Goal: Information Seeking & Learning: Find specific fact

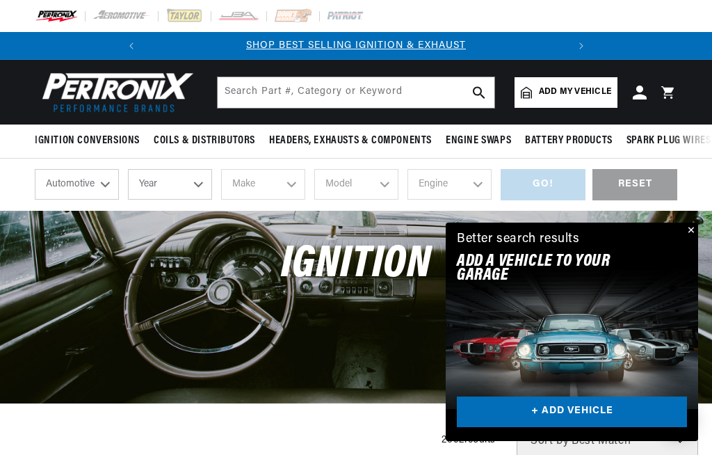
scroll to position [0, 442]
click at [696, 230] on button "Close" at bounding box center [690, 231] width 17 height 17
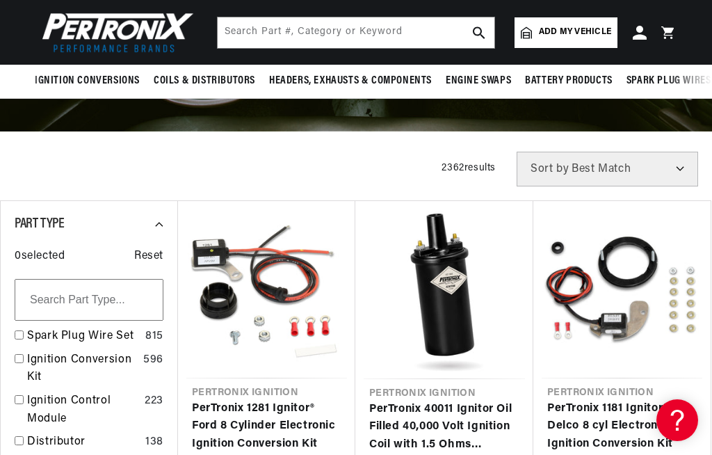
scroll to position [271, 0]
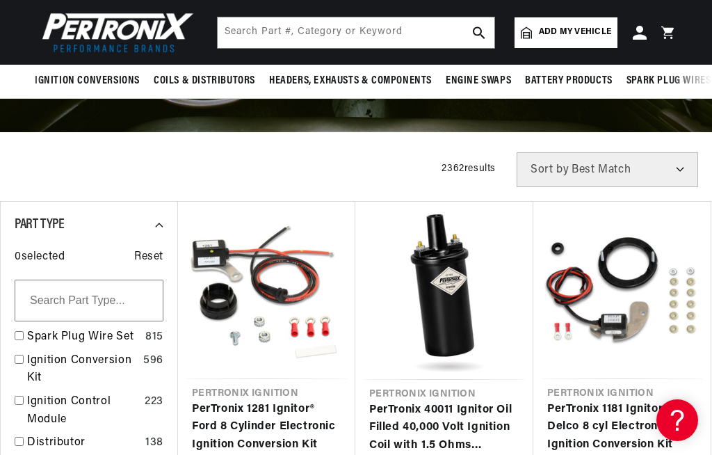
click at [570, 39] on link "Add my vehicle" at bounding box center [566, 32] width 103 height 31
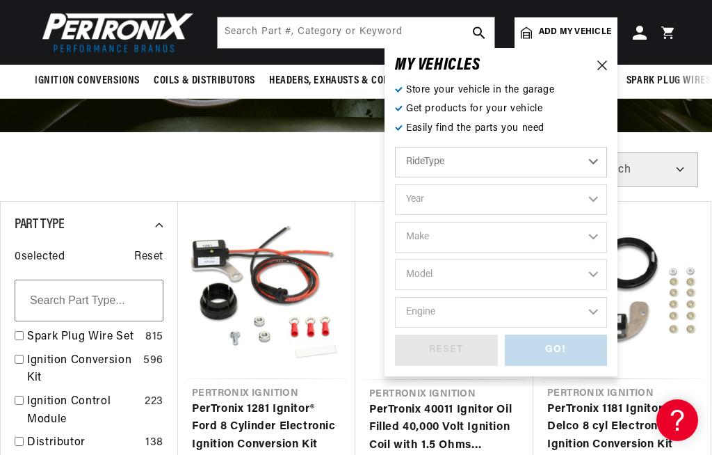
scroll to position [0, 0]
click at [590, 162] on select "RideType ...loading..." at bounding box center [501, 162] width 212 height 31
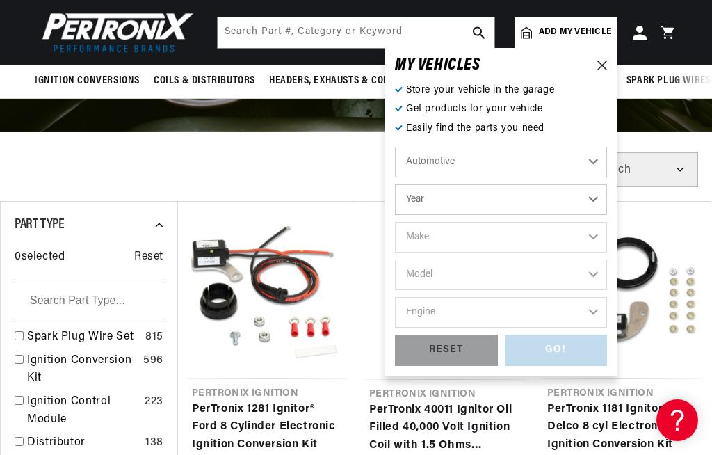
click at [518, 200] on select "Year 2026 2025 2024 2023 2022 2021 2020 2019 2018 2017 2016 2015 2014 2013 2012…" at bounding box center [501, 199] width 212 height 31
select select "1970"
click at [545, 239] on select "Make Alfa Romeo American Motors Aston Martin Audi Austin Austin Healey Avanti B…" at bounding box center [501, 237] width 212 height 31
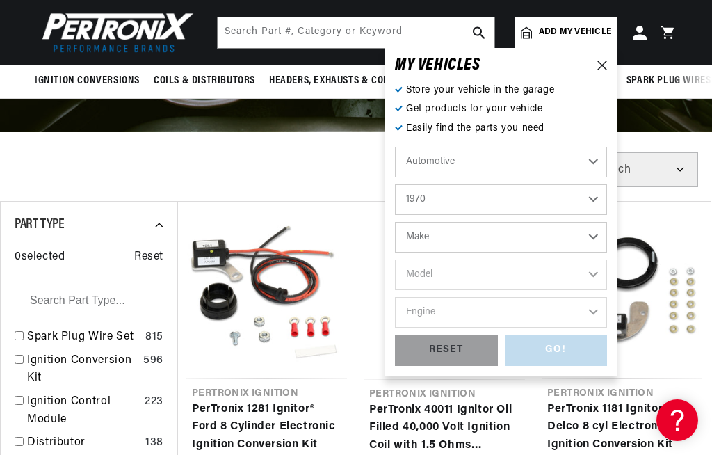
scroll to position [0, 0]
select select "Mercedes-Benz"
click at [530, 236] on select "Make Alfa Romeo American Motors Aston Martin Audi Austin Austin Healey Avanti B…" at bounding box center [501, 237] width 212 height 31
select select "Mercedes-Benz"
click at [549, 272] on select "Model 250C 280S 280SE 280SEL 300SEL 600" at bounding box center [501, 274] width 212 height 31
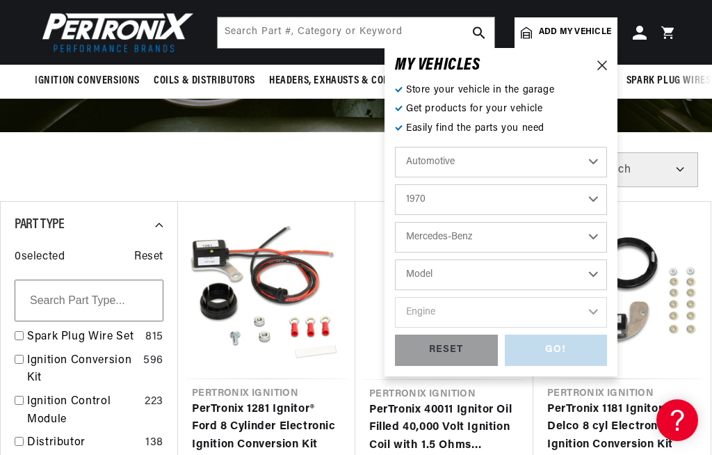
scroll to position [0, 422]
select select "280SE"
click at [559, 307] on select "Engine 2.8L 3.5L" at bounding box center [501, 312] width 212 height 31
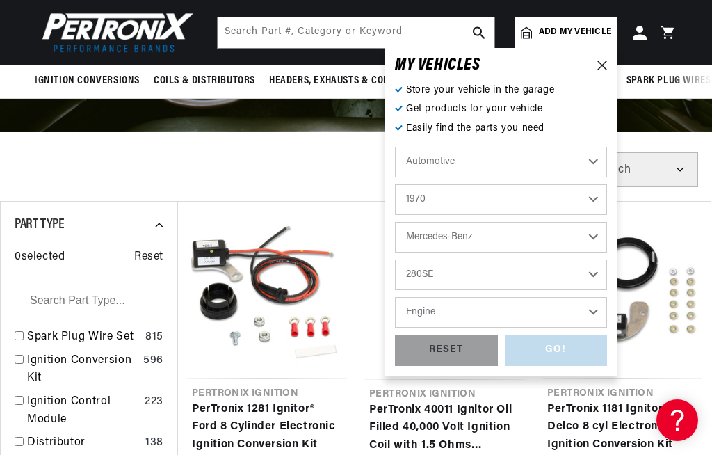
select select "3.5L"
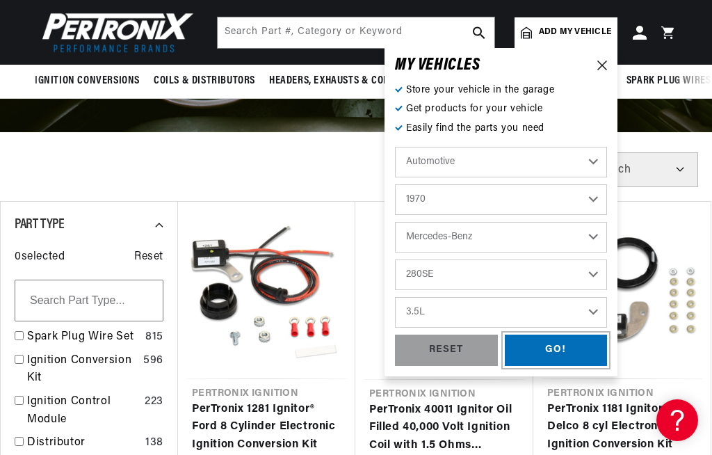
click at [571, 351] on div "GO!" at bounding box center [556, 350] width 103 height 31
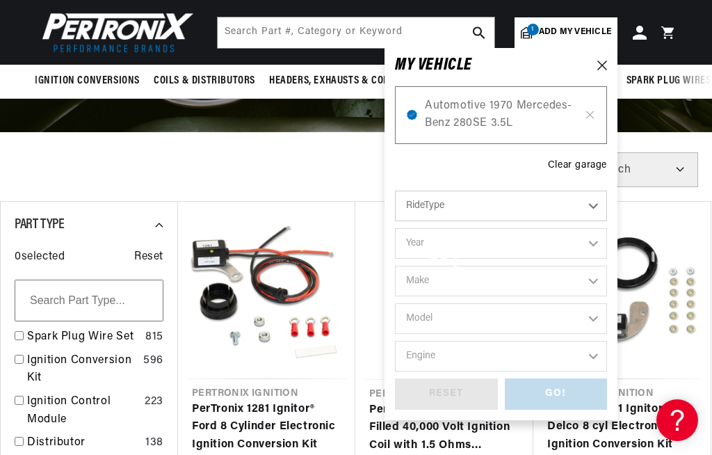
select select "1970"
select select "Mercedes-Benz"
select select "280SE"
select select "3.5L"
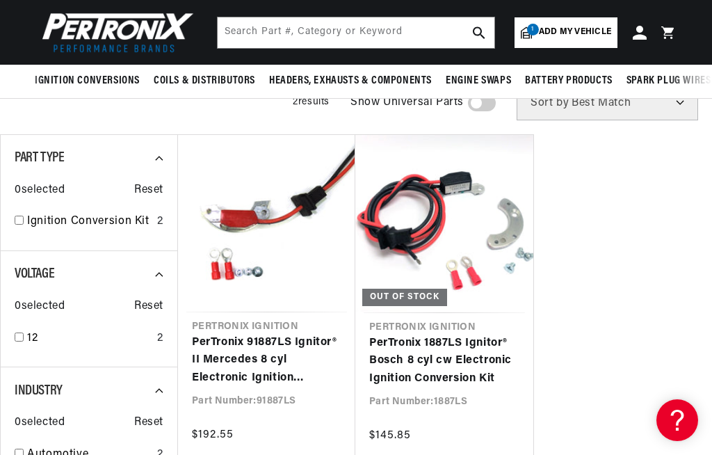
scroll to position [127, 0]
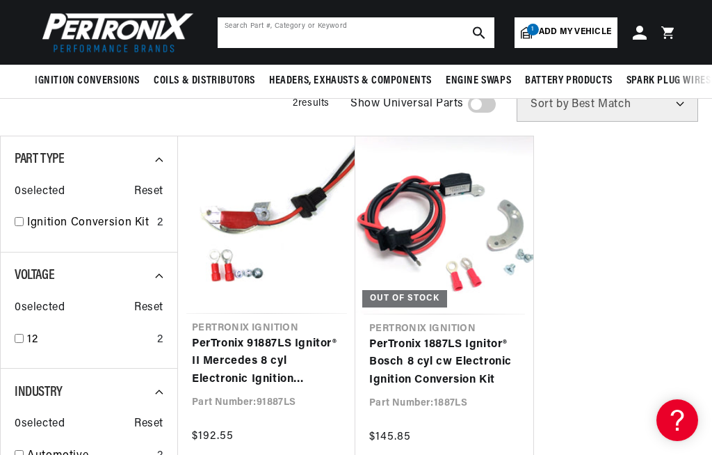
click at [295, 29] on input "text" at bounding box center [356, 32] width 277 height 31
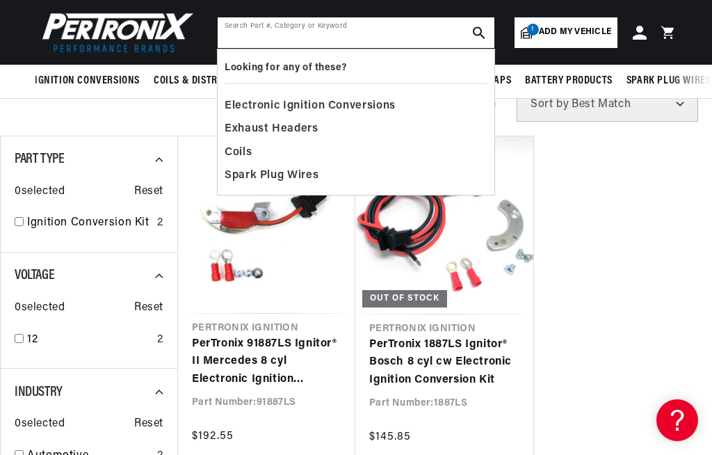
scroll to position [0, 0]
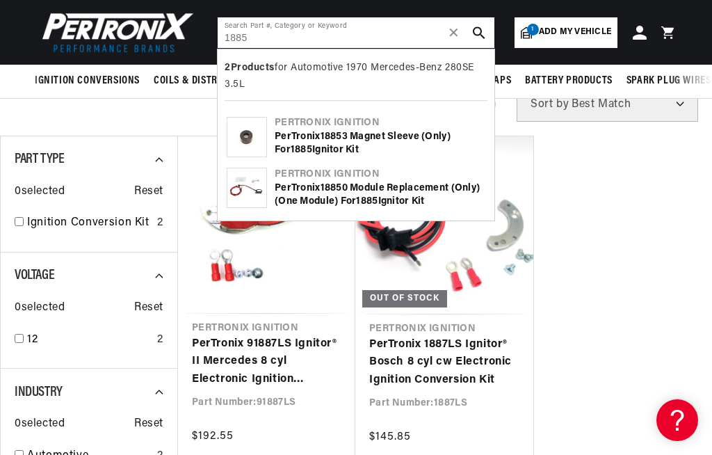
type input "1885"
click at [493, 35] on button "search button" at bounding box center [479, 32] width 31 height 31
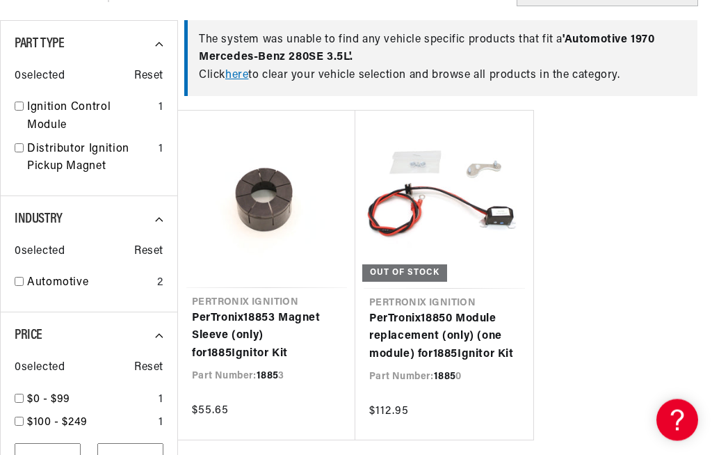
scroll to position [242, 0]
click at [460, 321] on link "PerTronix 1885 0 Module replacement (only) (one module) for 1885 Ignitor Kit" at bounding box center [444, 337] width 150 height 54
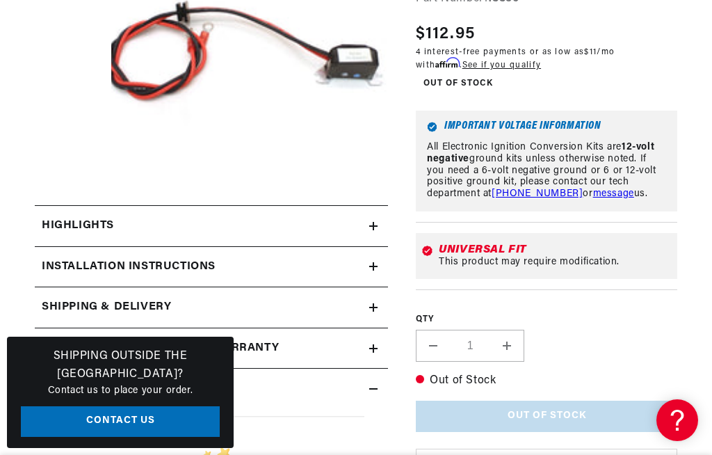
scroll to position [0, 422]
click at [250, 261] on div "Installation instructions" at bounding box center [202, 267] width 335 height 18
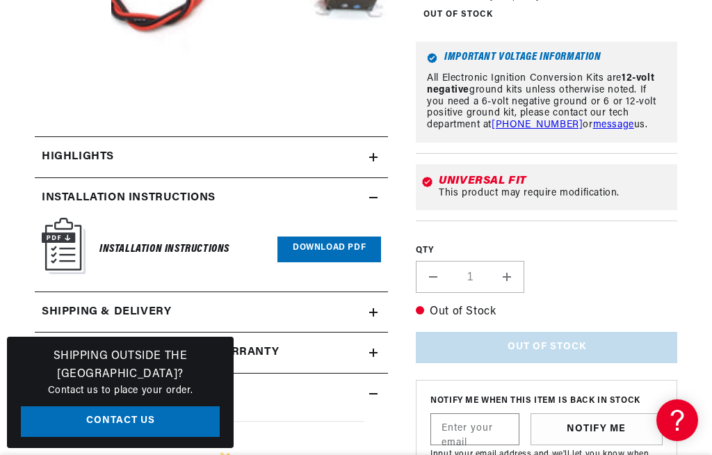
scroll to position [386, 0]
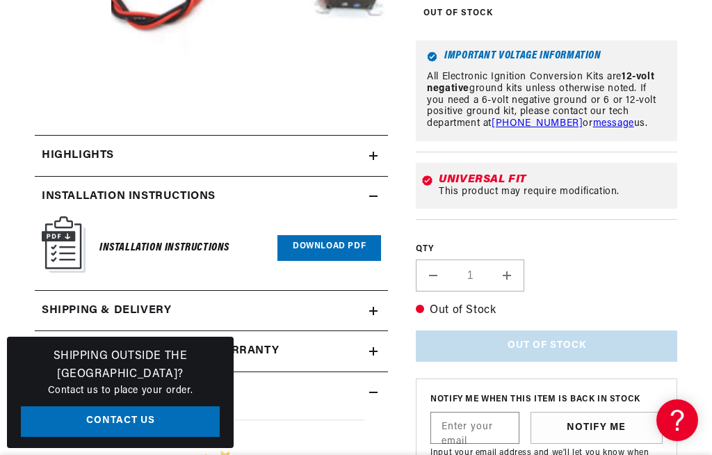
click at [333, 154] on div "Highlights" at bounding box center [202, 156] width 335 height 18
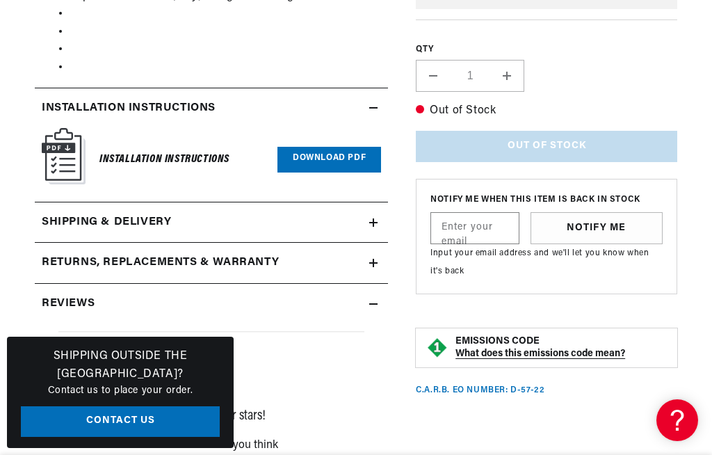
scroll to position [592, 0]
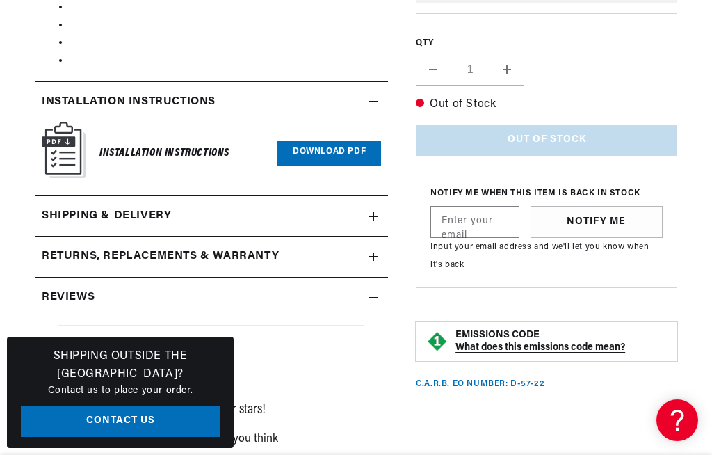
click at [274, 209] on div "Shipping & Delivery" at bounding box center [202, 216] width 335 height 18
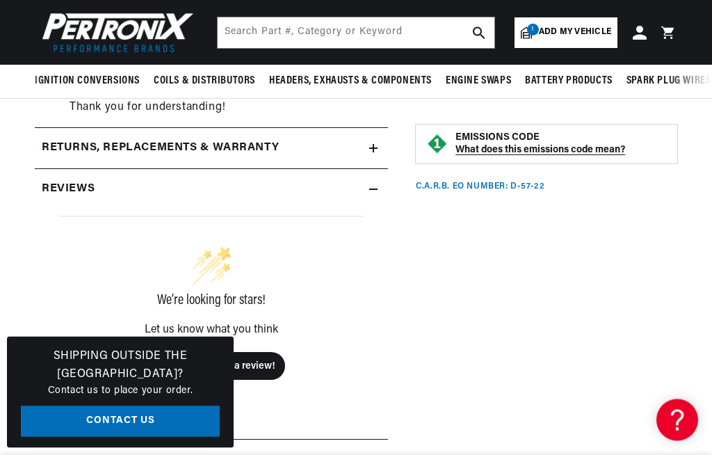
scroll to position [1226, 0]
click at [291, 180] on div "Reviews" at bounding box center [202, 189] width 335 height 18
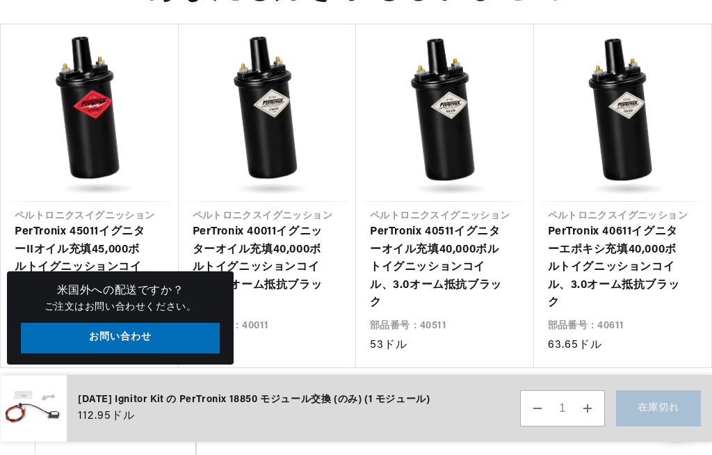
scroll to position [1553, 0]
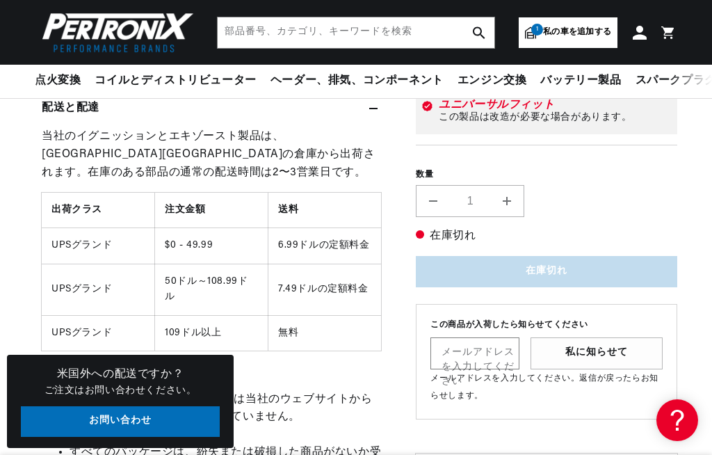
click at [146, 438] on link "お問い合わせ" at bounding box center [120, 421] width 199 height 31
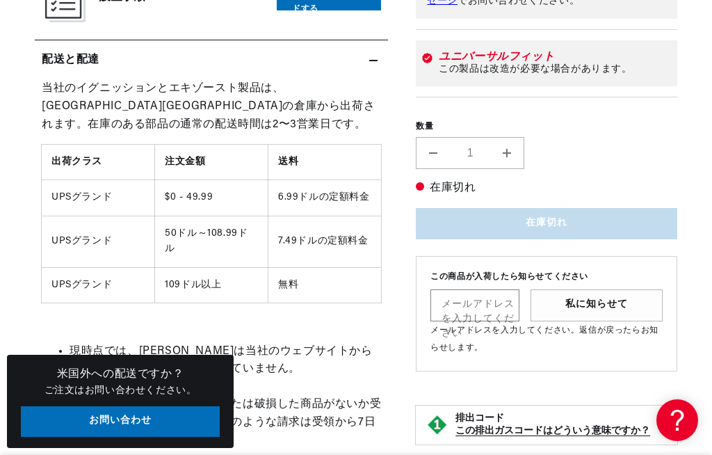
scroll to position [0, 0]
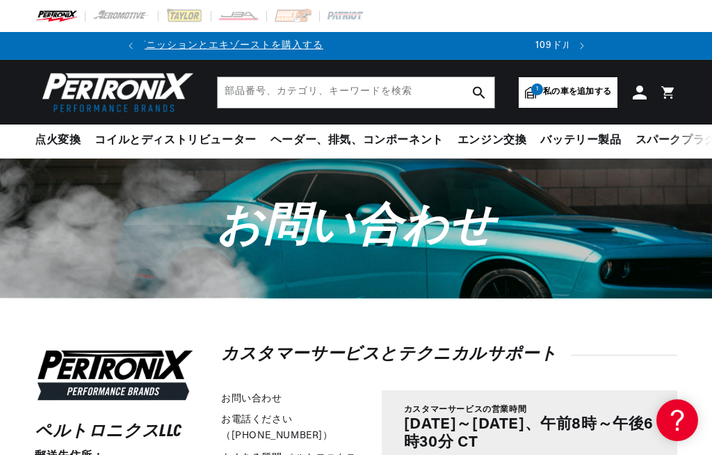
scroll to position [0, 17]
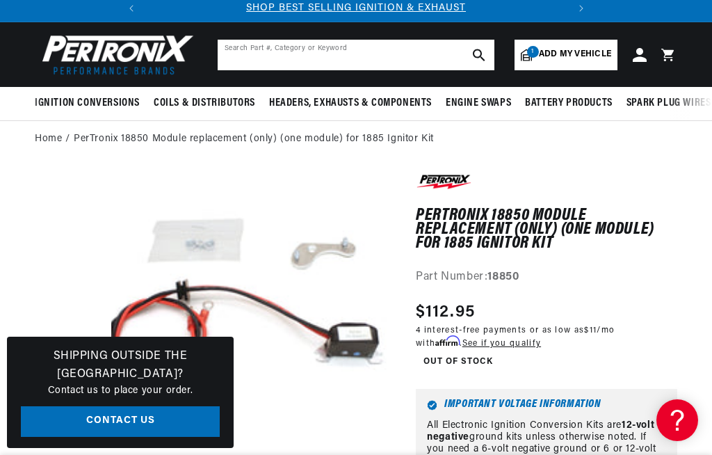
click at [246, 58] on input "text" at bounding box center [356, 55] width 277 height 31
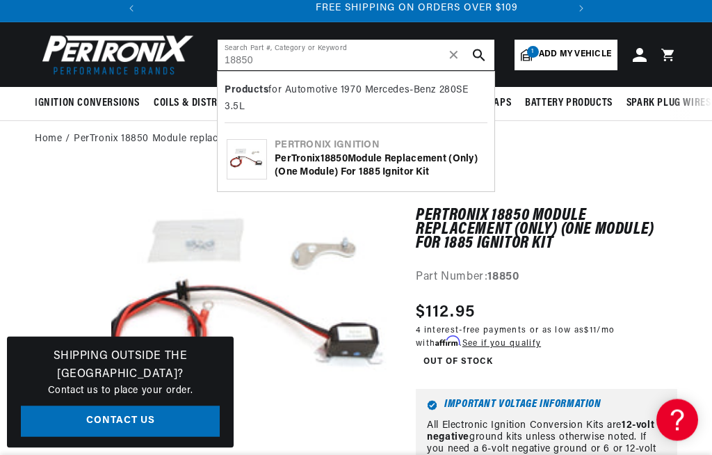
scroll to position [0, 422]
type input "18850"
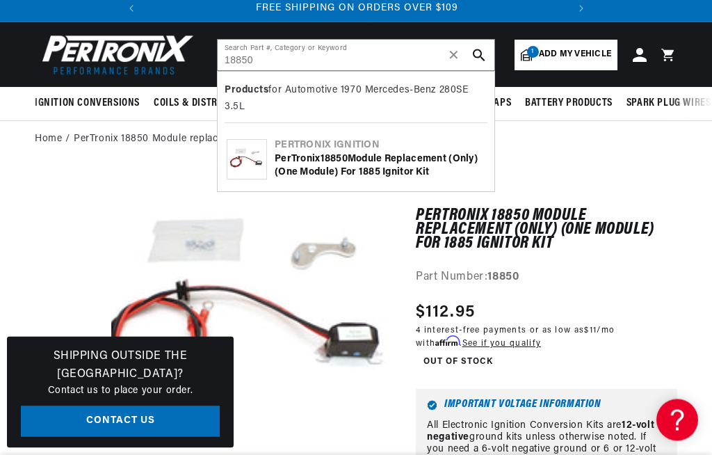
click at [483, 56] on icon "search button" at bounding box center [479, 55] width 13 height 13
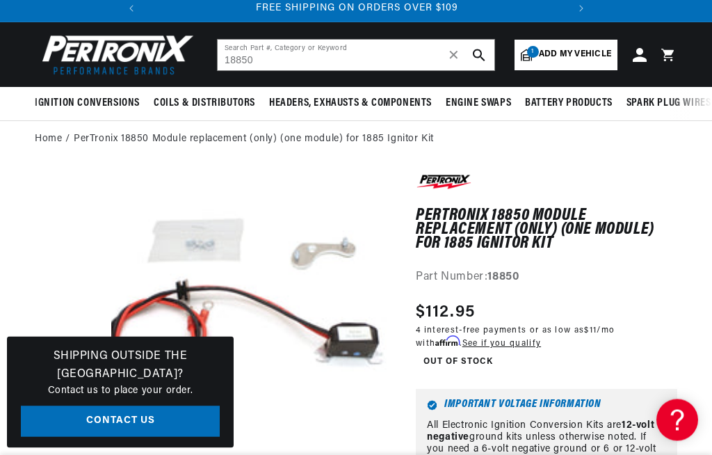
scroll to position [38, 0]
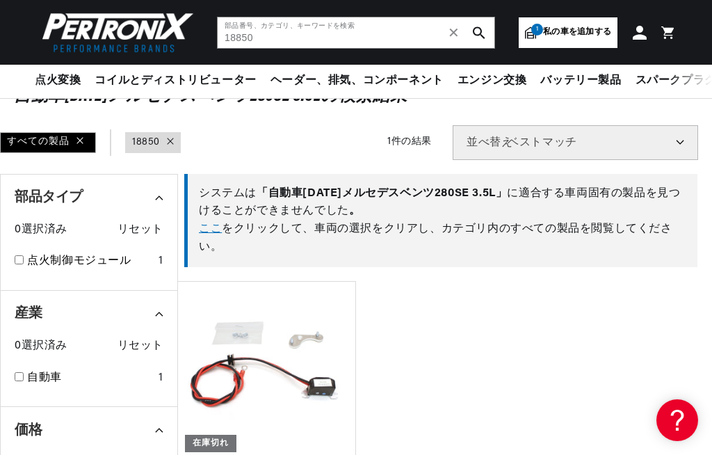
scroll to position [88, 0]
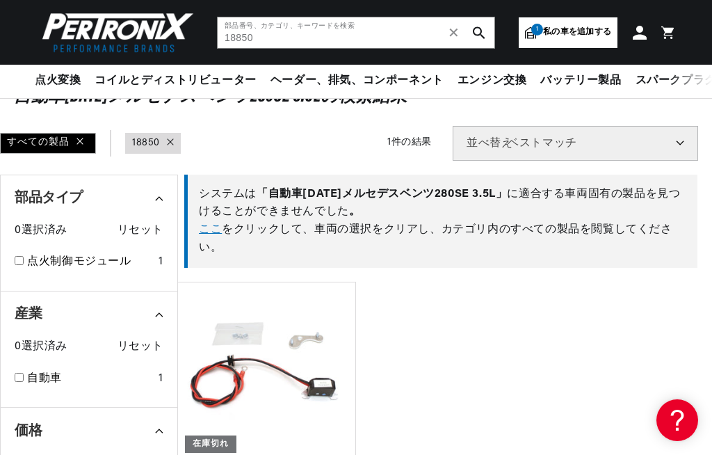
click at [218, 228] on link "ここ" at bounding box center [210, 229] width 23 height 11
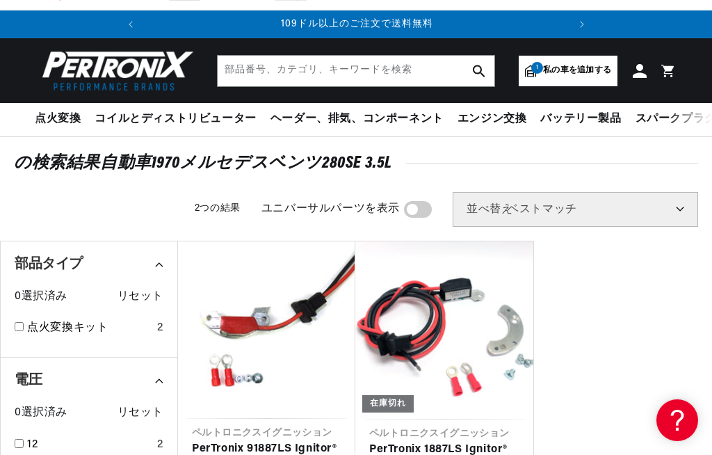
scroll to position [0, 423]
